Goal: Navigation & Orientation: Find specific page/section

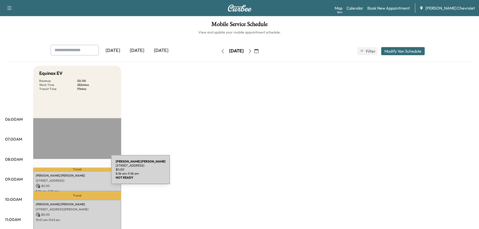
click at [73, 172] on div "[PERSON_NAME] [STREET_ADDRESS] $ 0.00 8:36 am - 9:36 am" at bounding box center [77, 181] width 88 height 20
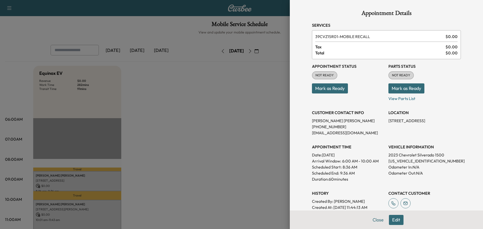
click at [373, 219] on button "Close" at bounding box center [378, 220] width 18 height 10
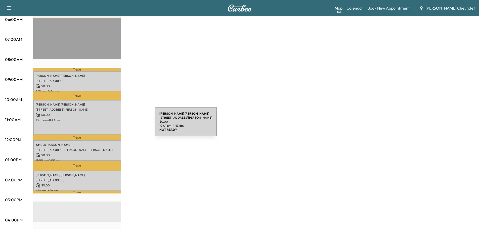
scroll to position [101, 0]
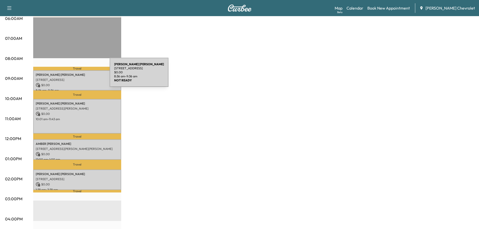
click at [72, 75] on p "[PERSON_NAME]" at bounding box center [77, 75] width 83 height 4
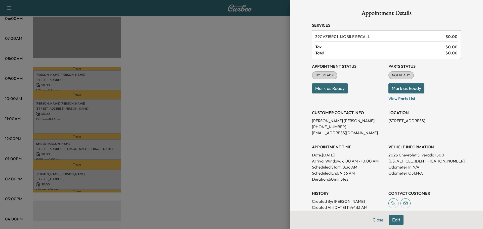
click at [371, 221] on button "Close" at bounding box center [378, 220] width 18 height 10
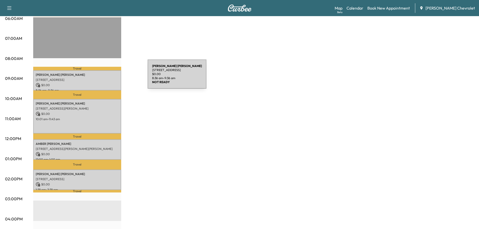
click at [110, 78] on p "[STREET_ADDRESS]" at bounding box center [77, 80] width 83 height 4
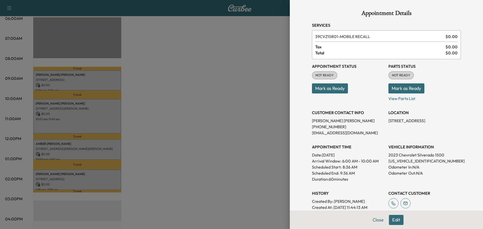
click at [373, 219] on button "Close" at bounding box center [378, 220] width 18 height 10
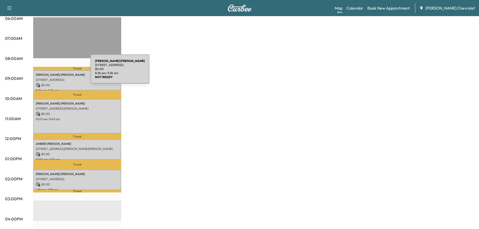
click at [53, 72] on div "[PERSON_NAME] [STREET_ADDRESS] $ 0.00 8:36 am - 9:36 am" at bounding box center [77, 80] width 88 height 20
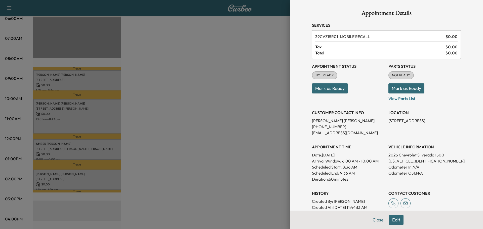
click at [220, 111] on div at bounding box center [241, 114] width 483 height 229
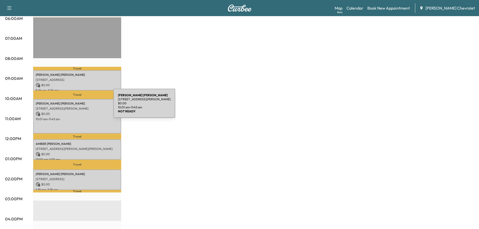
click at [76, 106] on p "[STREET_ADDRESS][PERSON_NAME]" at bounding box center [77, 108] width 83 height 4
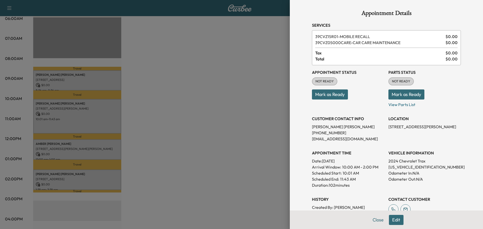
drag, startPoint x: 367, startPoint y: 225, endPoint x: 370, endPoint y: 220, distance: 6.4
click at [370, 220] on div "Close Edit" at bounding box center [386, 219] width 193 height 18
click at [370, 220] on button "Close" at bounding box center [378, 220] width 18 height 10
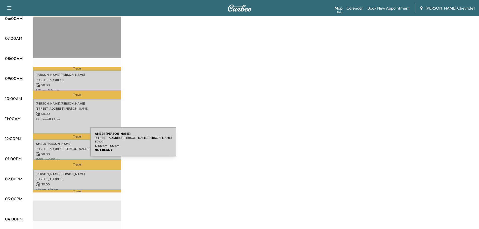
click at [53, 145] on div "[PERSON_NAME] [STREET_ADDRESS][PERSON_NAME][PERSON_NAME] $ 0.00 12:00 pm - 1:00…" at bounding box center [77, 149] width 88 height 20
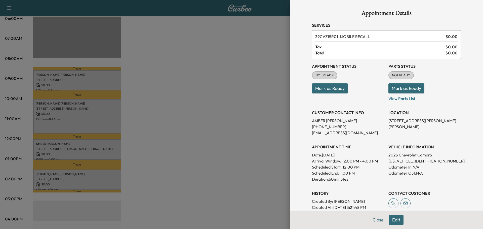
click at [371, 221] on button "Close" at bounding box center [378, 220] width 18 height 10
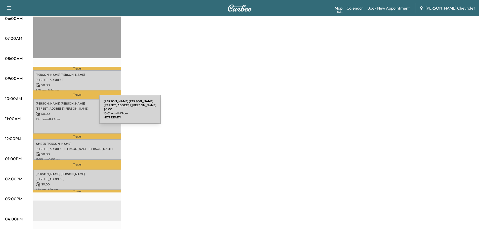
click at [61, 112] on p "$ 0.00" at bounding box center [77, 113] width 83 height 5
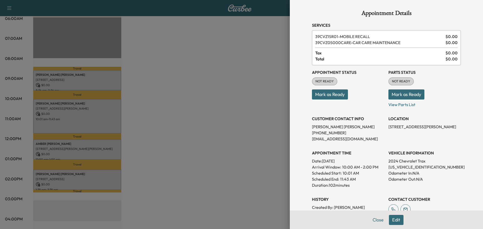
click at [371, 220] on button "Close" at bounding box center [378, 220] width 18 height 10
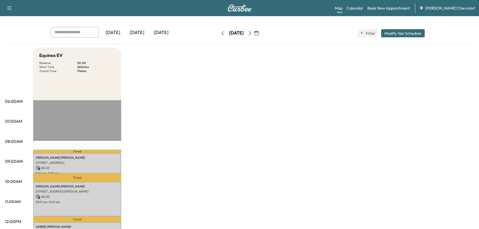
scroll to position [75, 0]
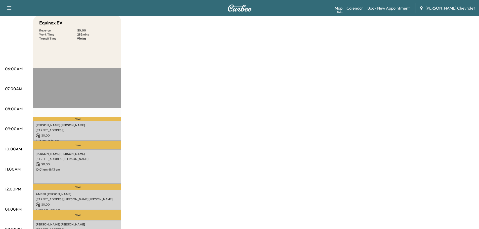
scroll to position [25, 0]
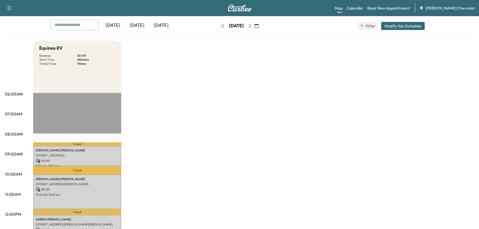
click at [139, 22] on div "[DATE]" at bounding box center [137, 26] width 24 height 12
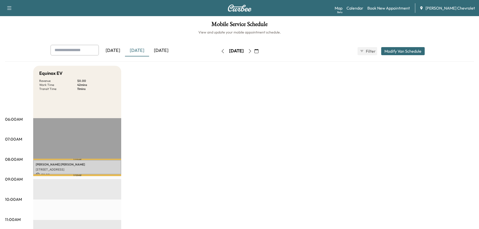
click at [252, 51] on icon "button" at bounding box center [250, 51] width 4 height 4
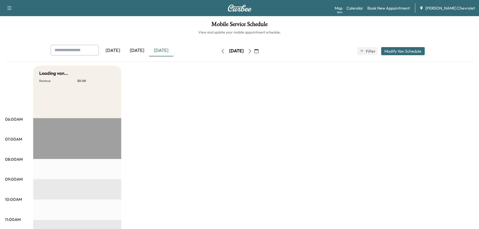
click at [254, 51] on button "button" at bounding box center [250, 51] width 9 height 8
click at [252, 51] on icon "button" at bounding box center [250, 51] width 4 height 4
click at [261, 51] on button "button" at bounding box center [256, 51] width 9 height 8
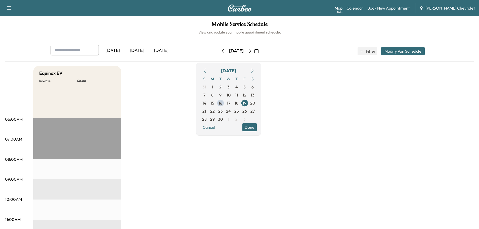
click at [252, 51] on icon "button" at bounding box center [250, 51] width 4 height 4
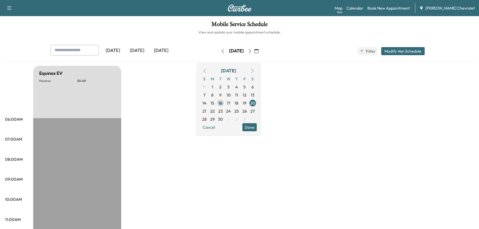
click at [252, 51] on icon "button" at bounding box center [250, 51] width 4 height 4
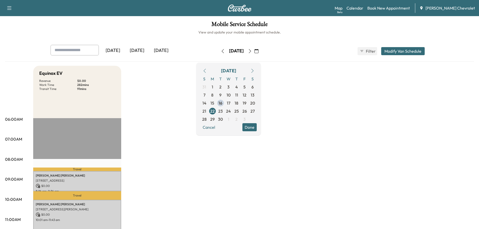
click at [257, 129] on button "Done" at bounding box center [249, 127] width 14 height 8
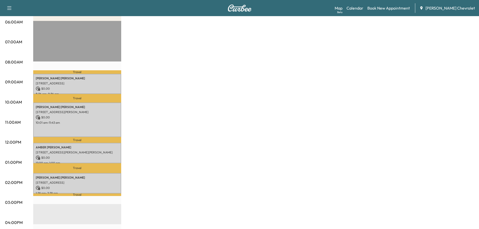
scroll to position [101, 0]
